Goal: Information Seeking & Learning: Learn about a topic

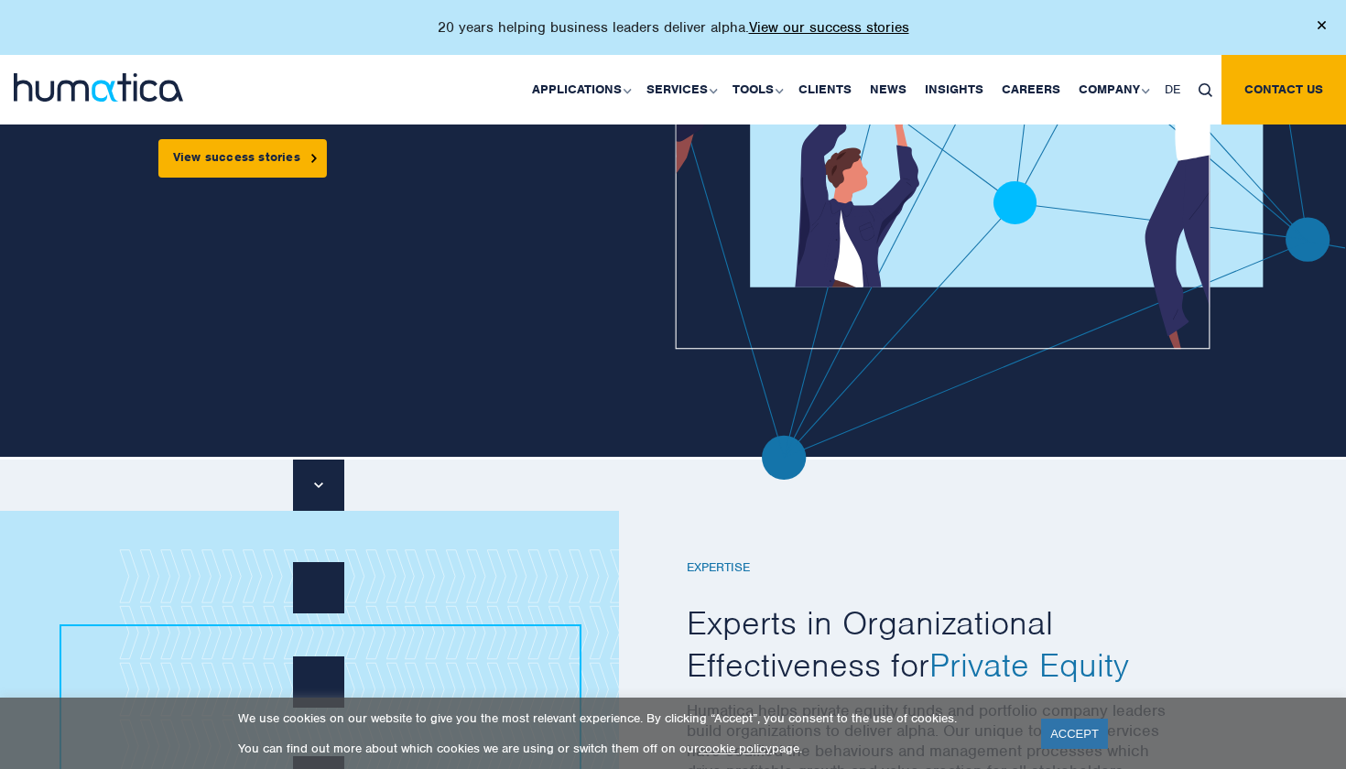
scroll to position [56, 0]
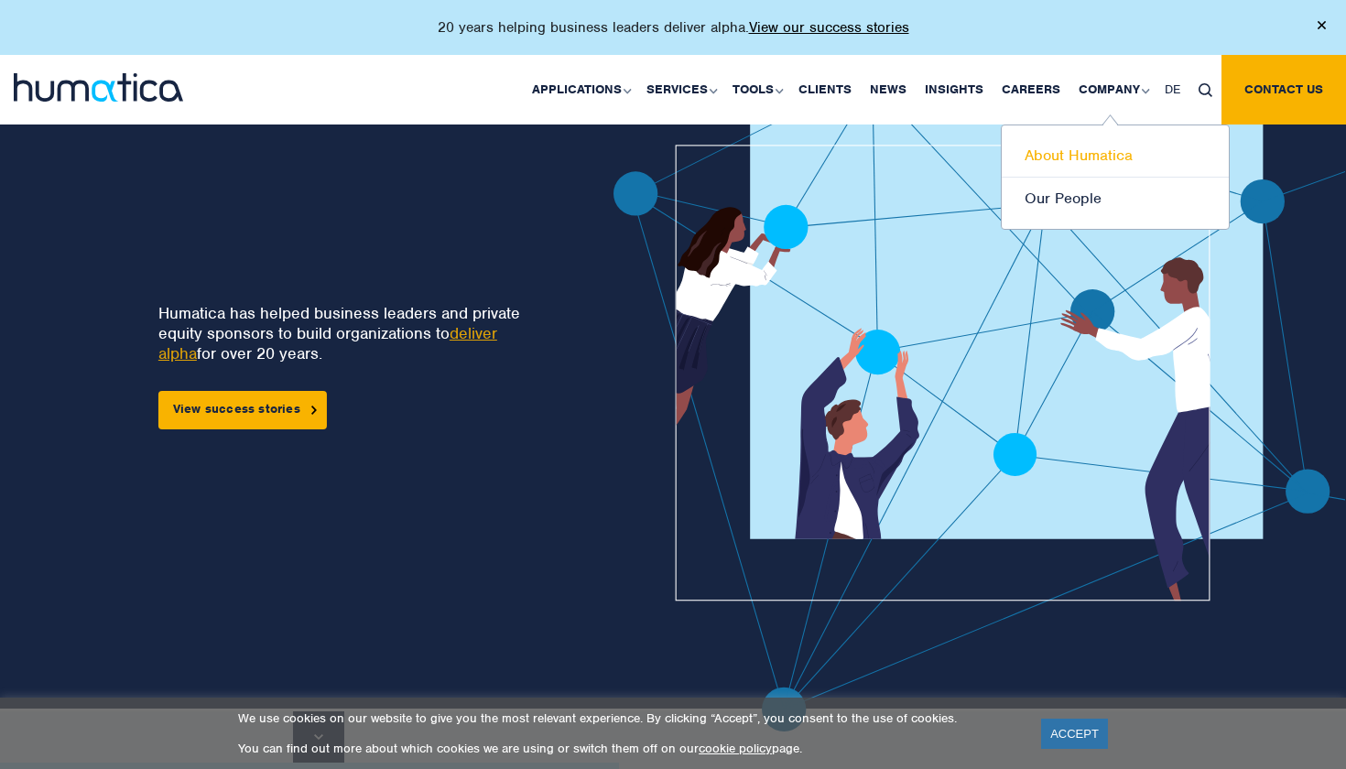
click at [1090, 146] on link "About Humatica" at bounding box center [1115, 156] width 227 height 43
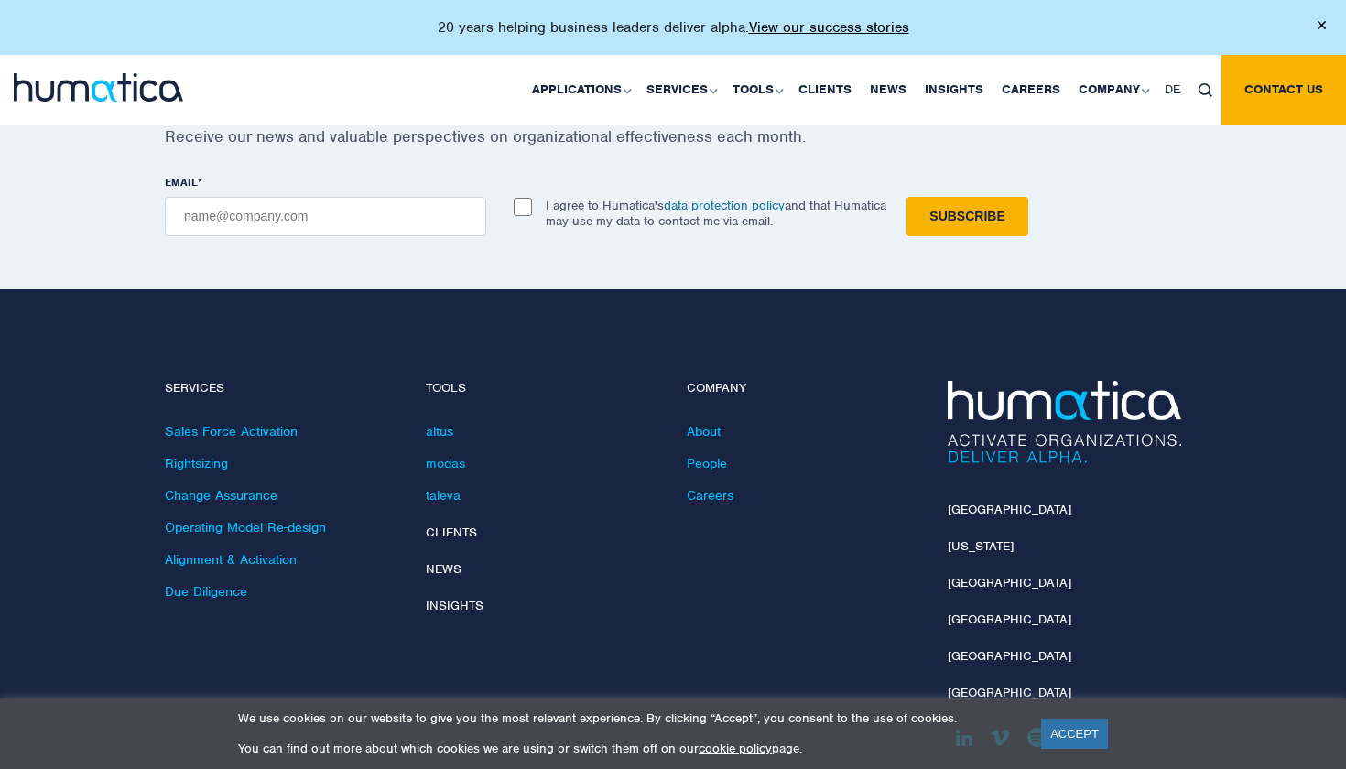
scroll to position [4336, 0]
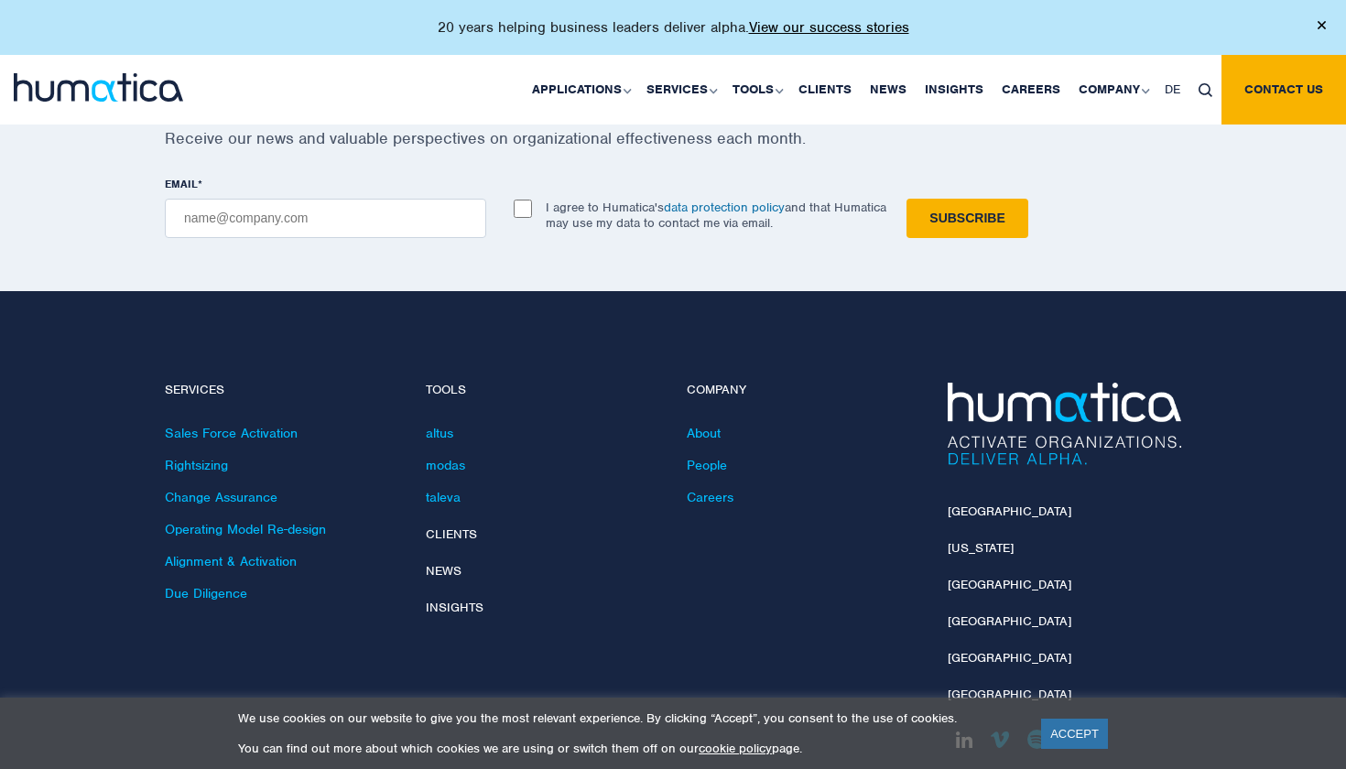
click at [967, 723] on link at bounding box center [964, 739] width 32 height 32
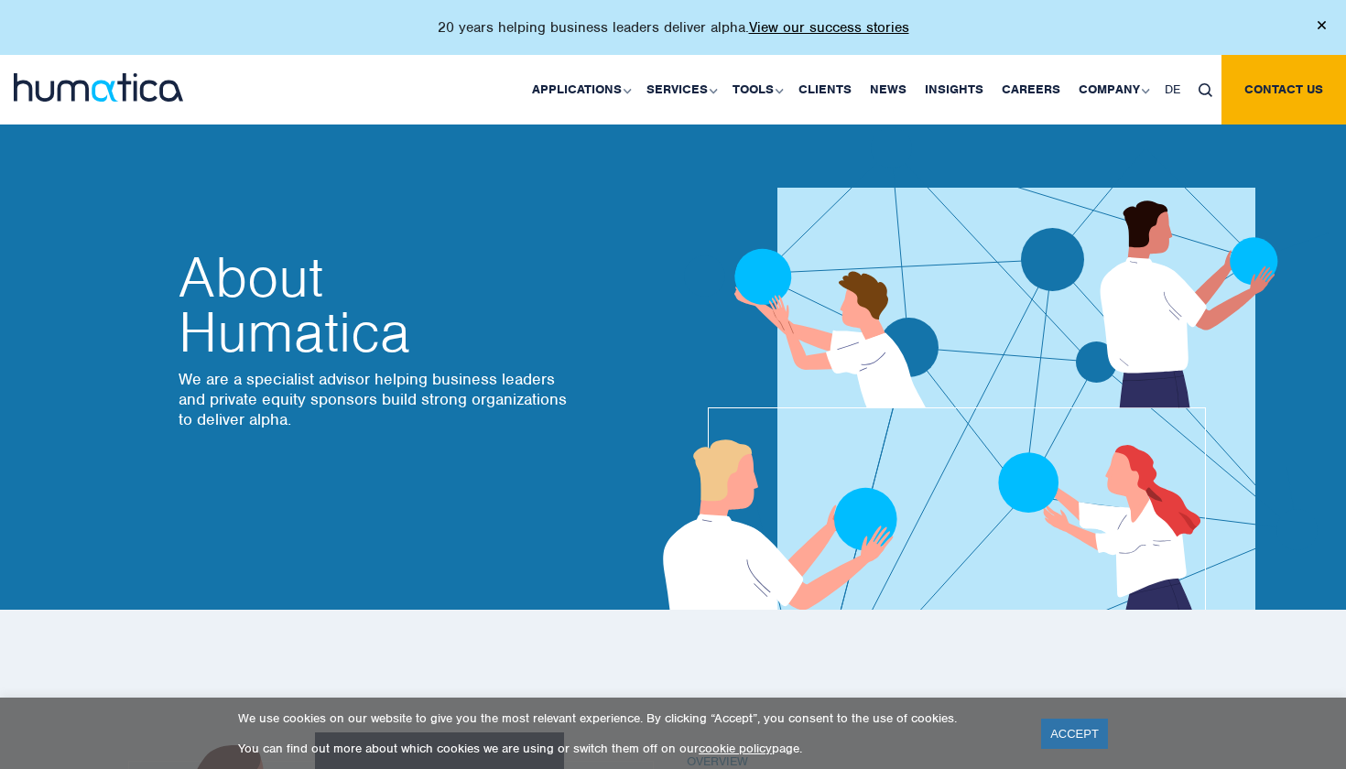
scroll to position [0, 0]
click at [884, 91] on link "News" at bounding box center [888, 90] width 55 height 70
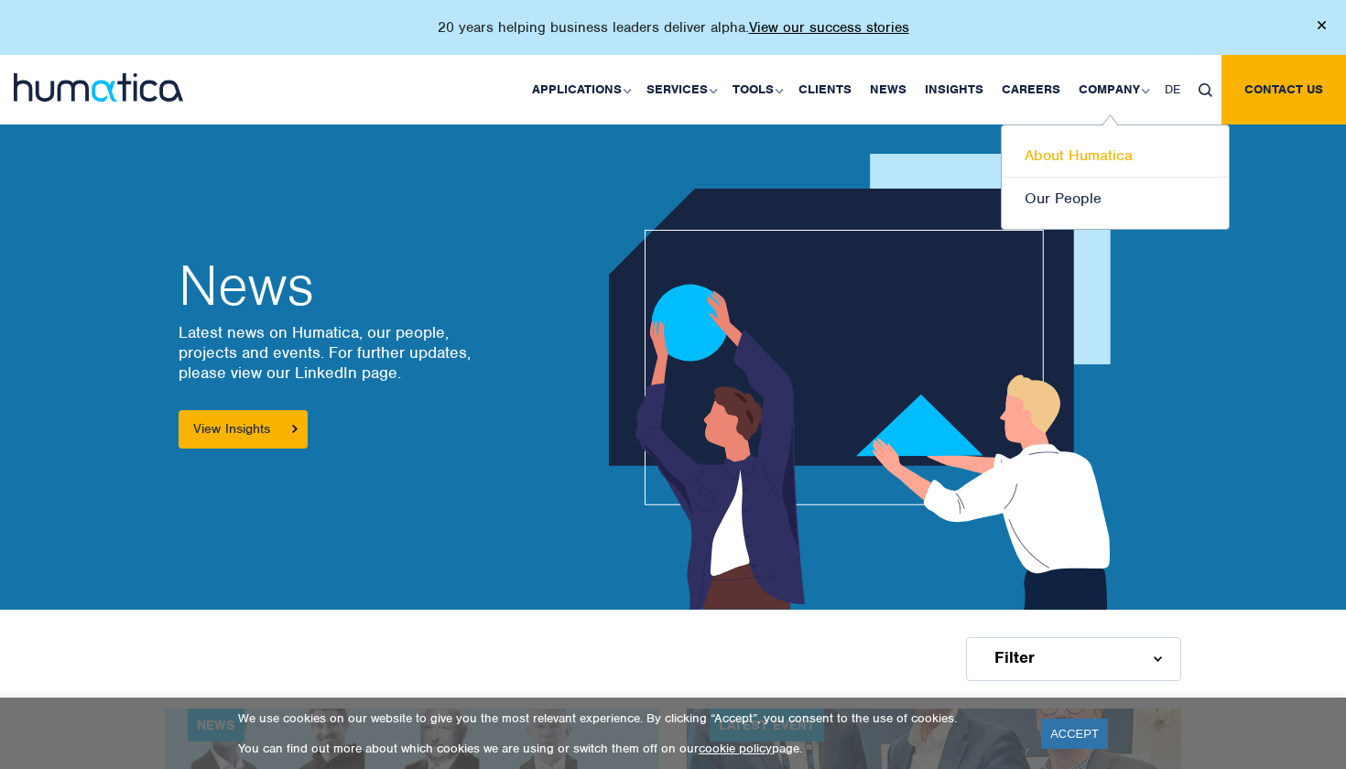
click at [1069, 141] on link "About Humatica" at bounding box center [1115, 156] width 227 height 43
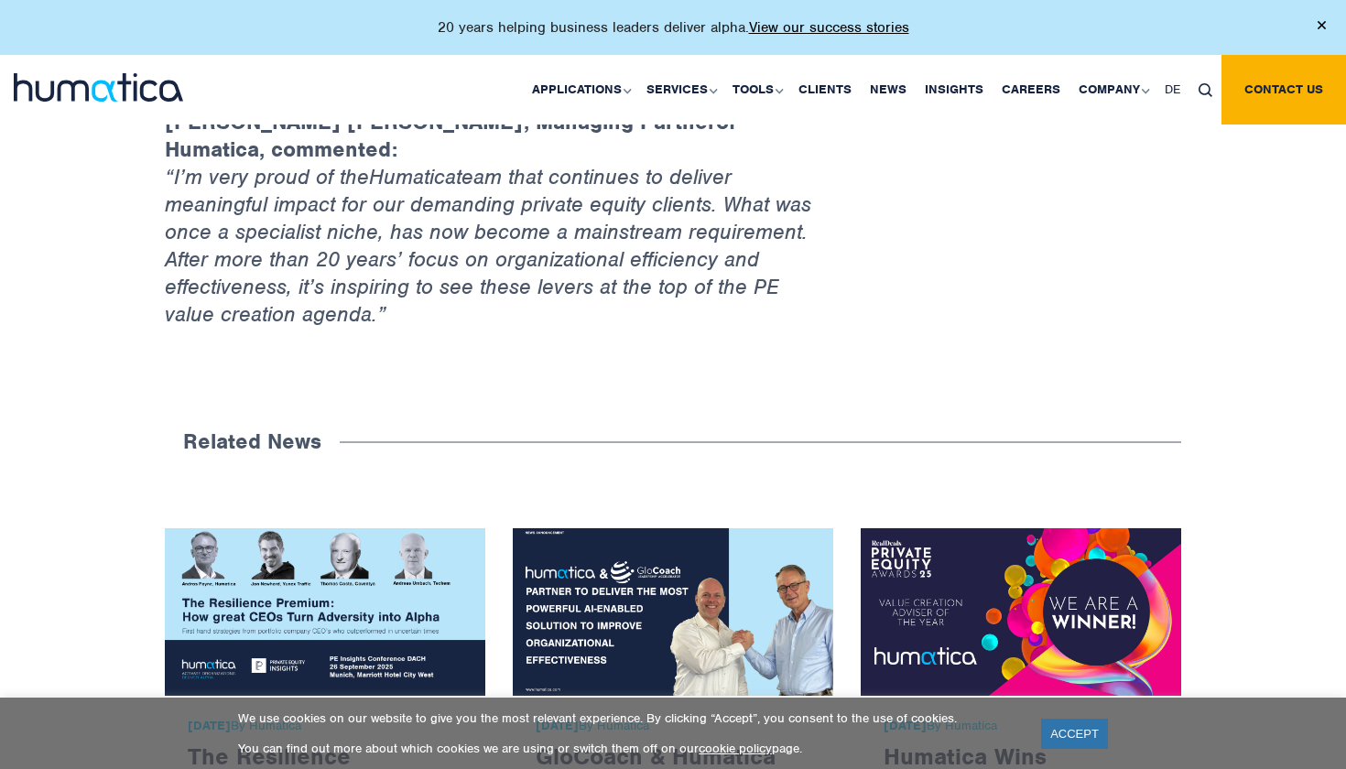
scroll to position [1682, 0]
